Goal: Navigation & Orientation: Find specific page/section

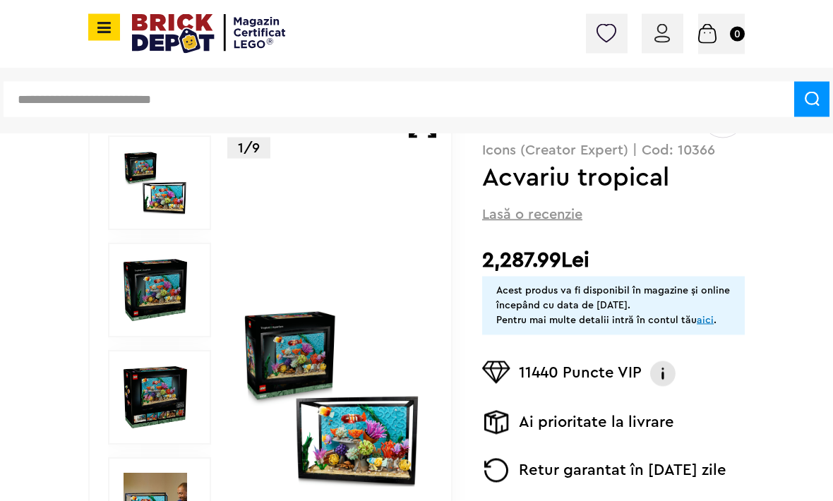
scroll to position [153, 0]
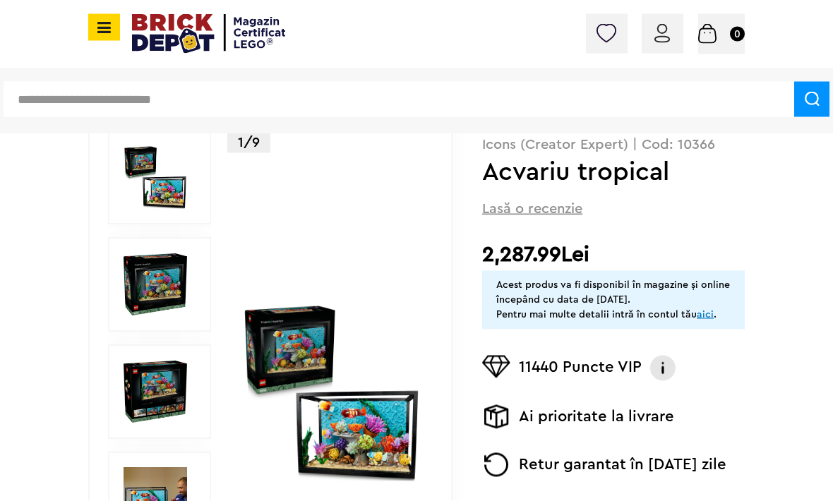
click at [141, 478] on img at bounding box center [156, 500] width 64 height 64
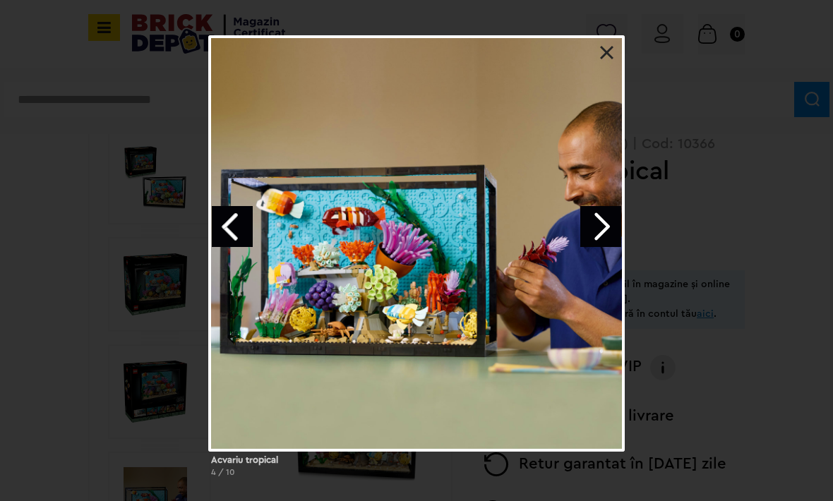
click at [623, 47] on div at bounding box center [416, 243] width 417 height 417
click at [603, 74] on div at bounding box center [416, 243] width 417 height 417
click at [616, 61] on div at bounding box center [416, 243] width 417 height 417
click at [608, 55] on link at bounding box center [607, 53] width 14 height 14
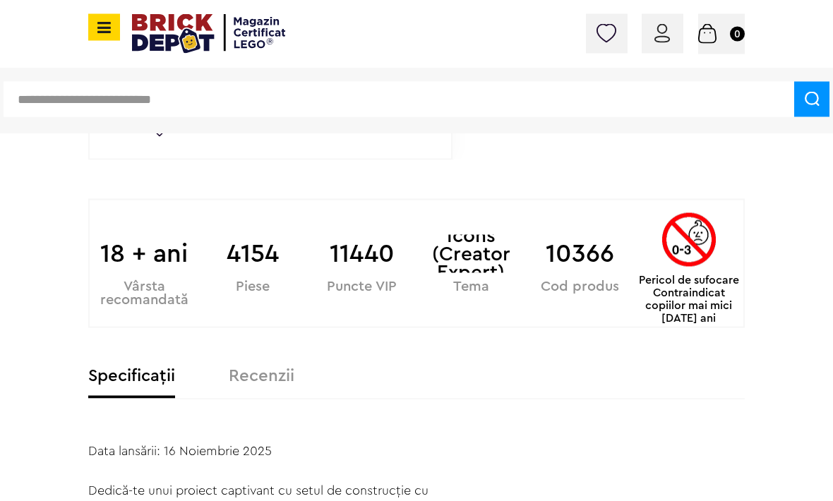
scroll to position [691, 0]
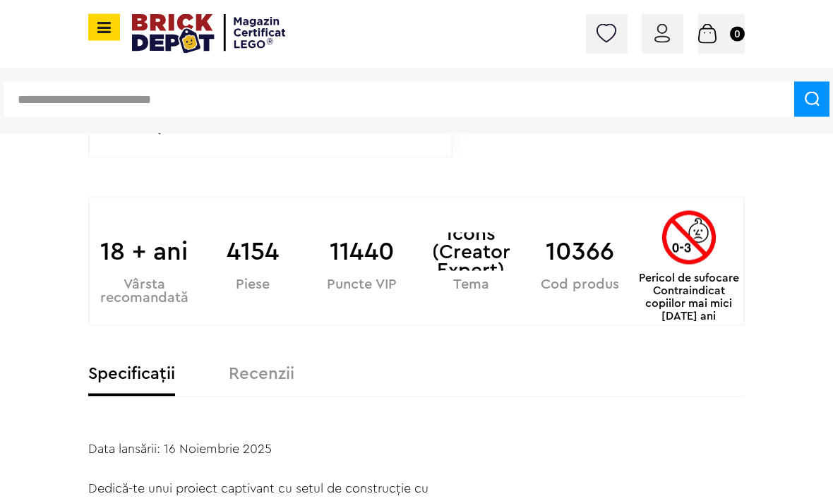
click at [97, 33] on icon at bounding box center [102, 28] width 18 height 16
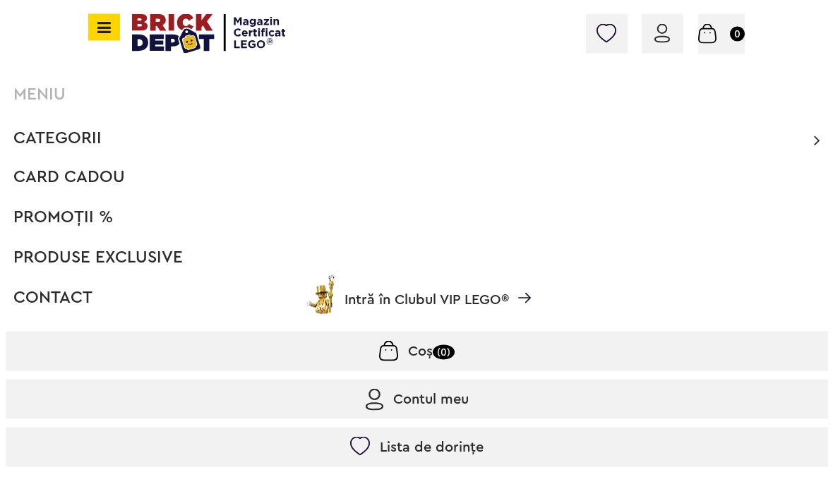
scroll to position [692, 0]
click at [121, 133] on li "Categorii Înapoi CATEGORII Jucării LEGO Card Cadou LEGO Animal Crossing Archite…" at bounding box center [417, 138] width 823 height 28
click at [816, 143] on icon at bounding box center [817, 139] width 6 height 17
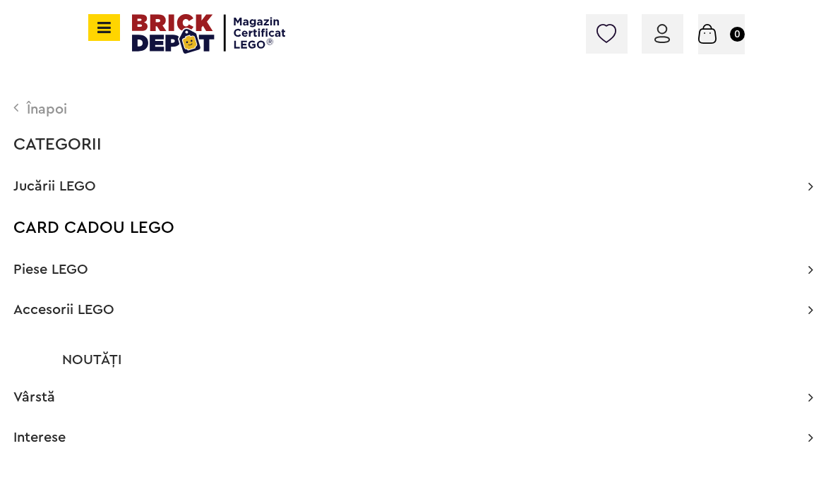
scroll to position [757, 0]
click at [66, 187] on span "Jucării LEGO" at bounding box center [54, 186] width 83 height 14
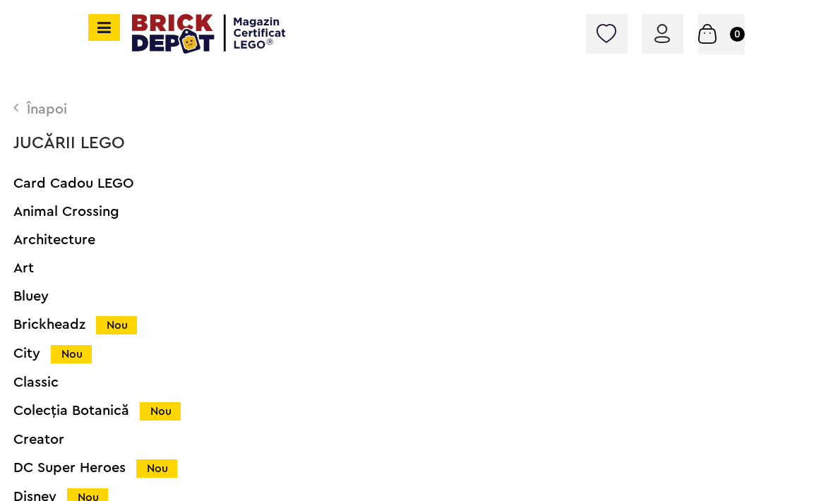
click at [38, 107] on div "Înapoi" at bounding box center [413, 109] width 800 height 14
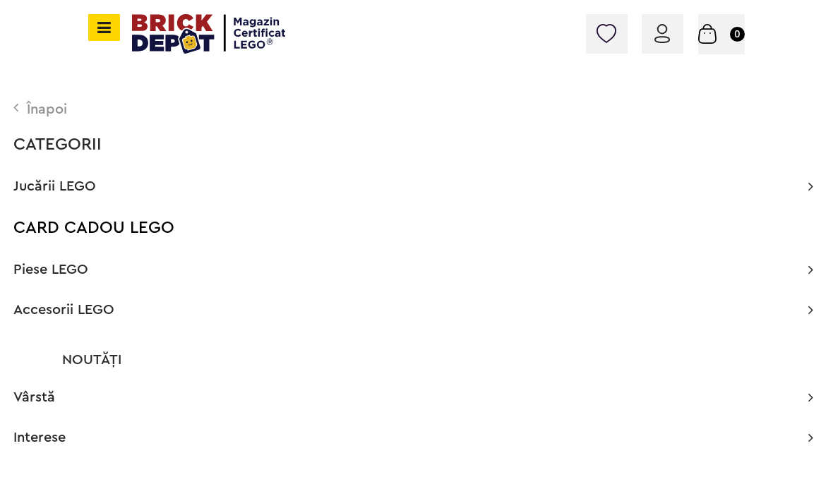
click at [73, 154] on div "Înapoi CATEGORII Jucării LEGO Card Cadou LEGO Animal Crossing Architecture Art …" at bounding box center [416, 336] width 833 height 536
click at [64, 271] on span "Piese LEGO" at bounding box center [50, 270] width 75 height 14
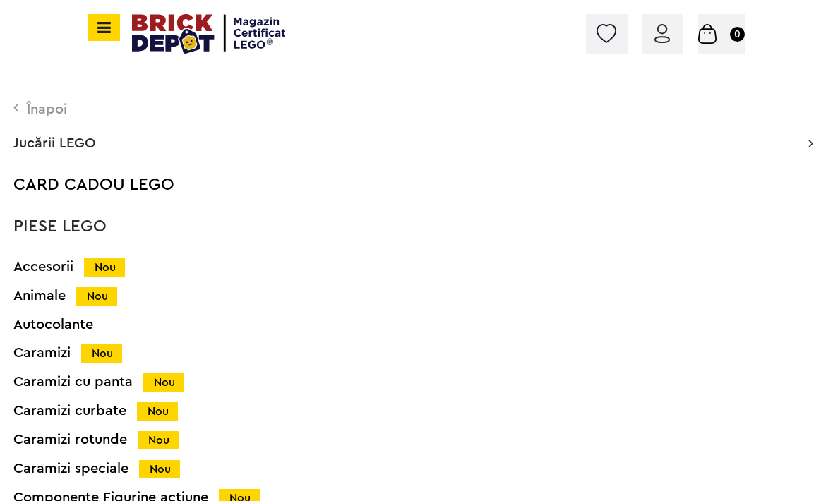
click at [44, 116] on div "Înapoi" at bounding box center [413, 109] width 800 height 14
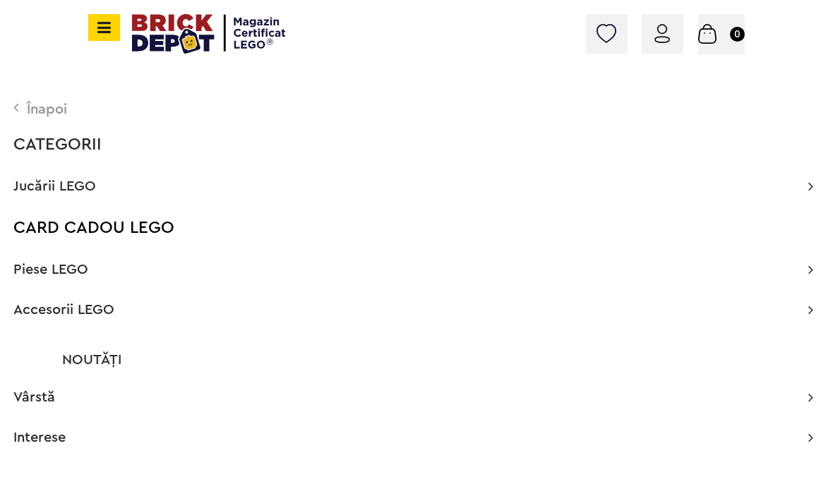
click at [28, 112] on div "Înapoi" at bounding box center [413, 109] width 800 height 14
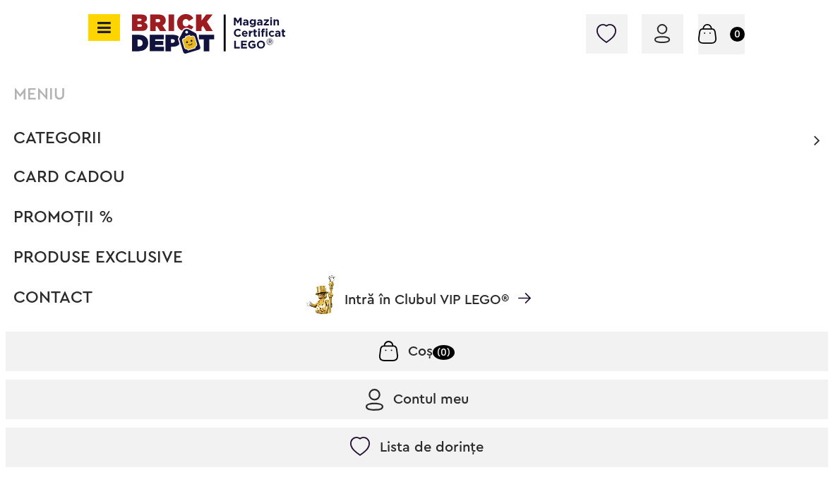
click at [140, 264] on span "Produse exclusive" at bounding box center [97, 257] width 169 height 17
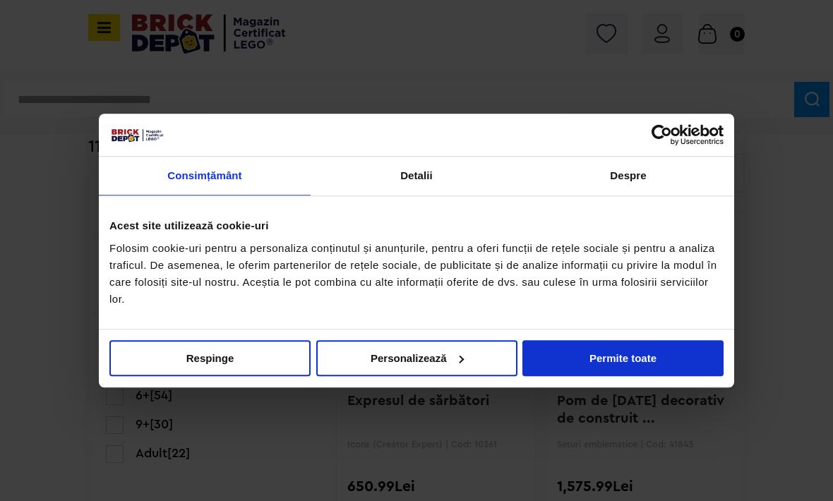
scroll to position [119, 0]
click at [645, 376] on button "Permite toate" at bounding box center [623, 358] width 201 height 36
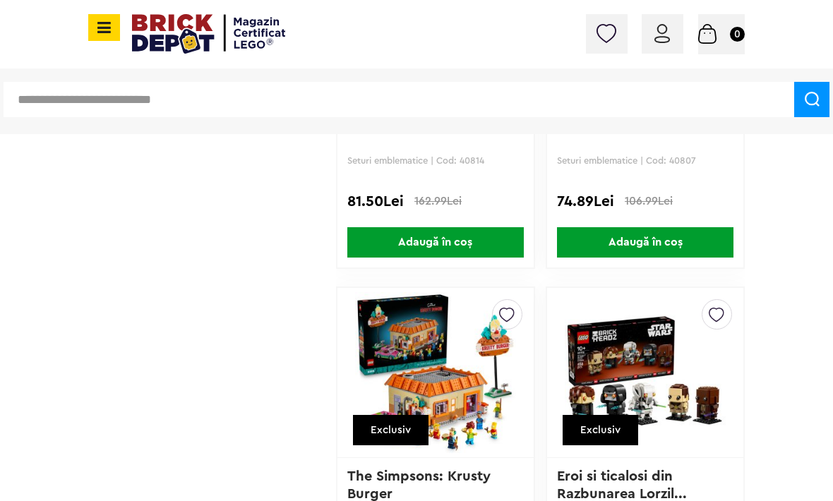
scroll to position [4335, 0]
